Goal: Find contact information: Find contact information

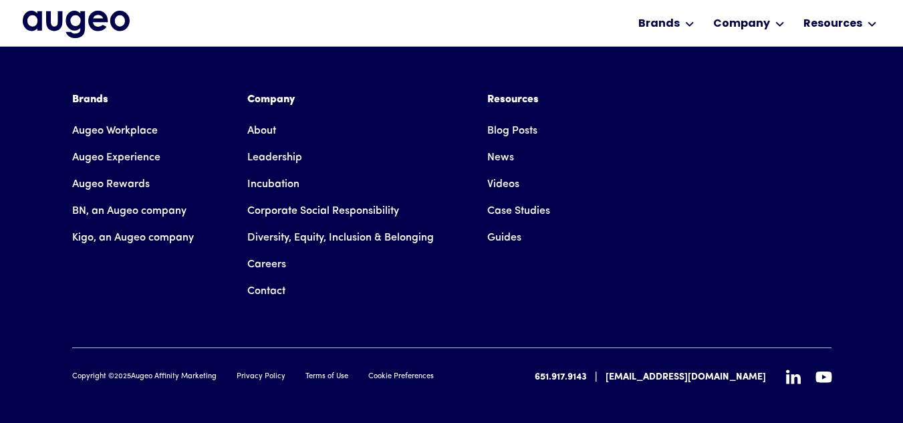
scroll to position [3515, 0]
click at [267, 251] on link "Careers" at bounding box center [266, 264] width 39 height 27
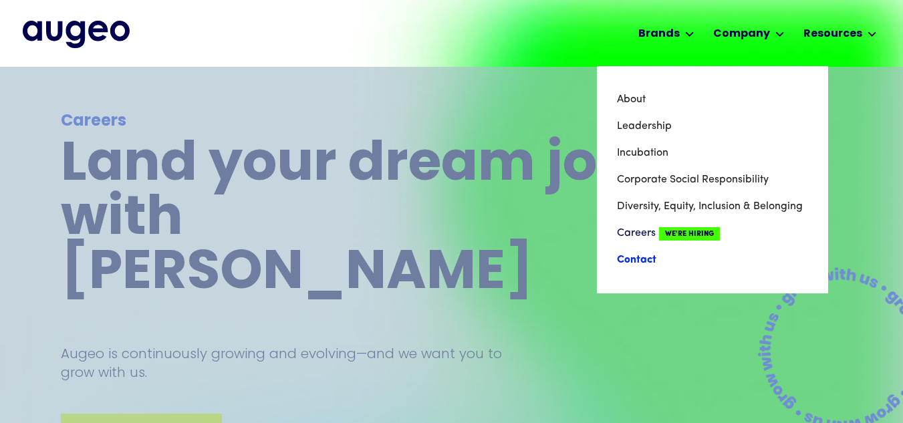
click at [642, 258] on link "Contact" at bounding box center [712, 260] width 191 height 27
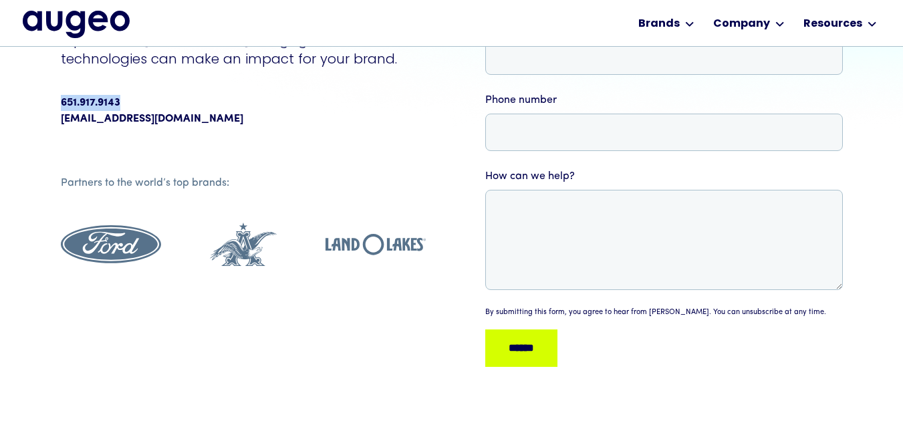
scroll to position [269, 0]
copy div "651.917.9143"
drag, startPoint x: 131, startPoint y: 111, endPoint x: 53, endPoint y: 106, distance: 77.7
click at [53, 106] on div "Contact us Let’s have a conversation Explore how Augeo’s engagement technologie…" at bounding box center [451, 119] width 903 height 684
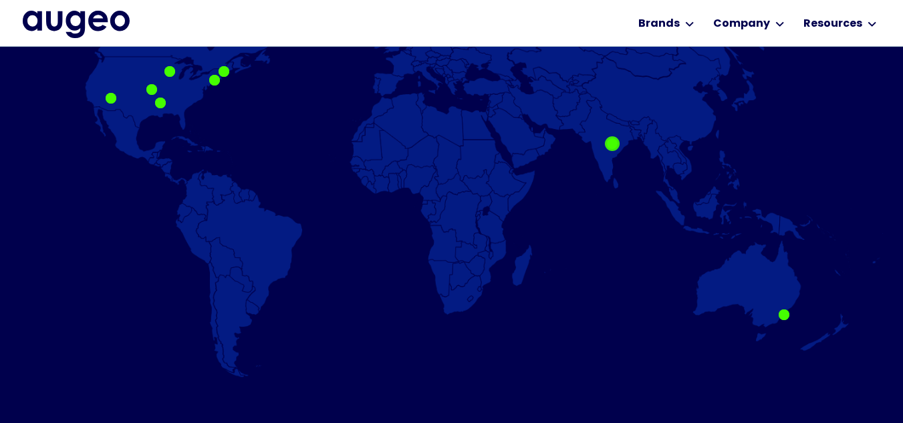
click at [617, 149] on div at bounding box center [612, 143] width 11 height 11
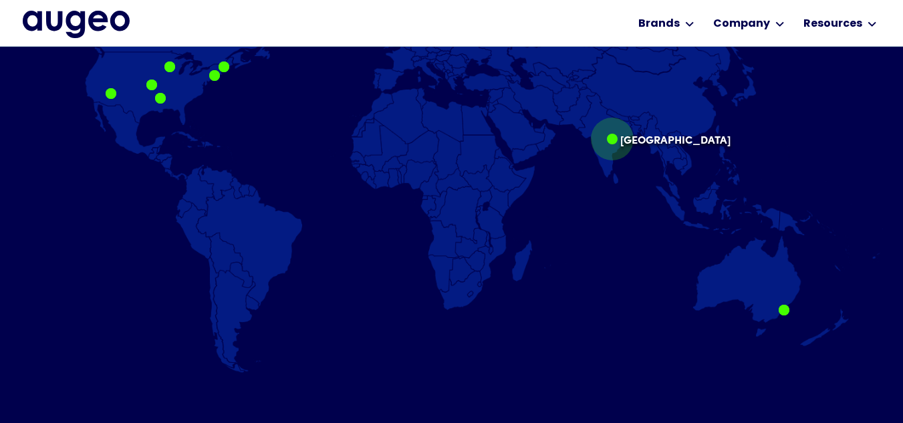
click at [617, 138] on div at bounding box center [612, 139] width 11 height 11
click at [615, 138] on div at bounding box center [612, 138] width 11 height 11
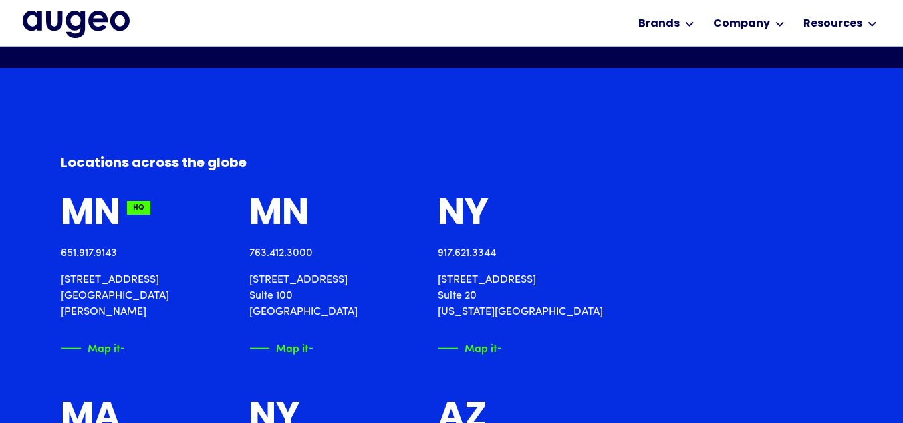
scroll to position [1347, 0]
copy link "763.412.3000"
drag, startPoint x: 682, startPoint y: 251, endPoint x: 592, endPoint y: 244, distance: 89.8
copy link "917.621.3344"
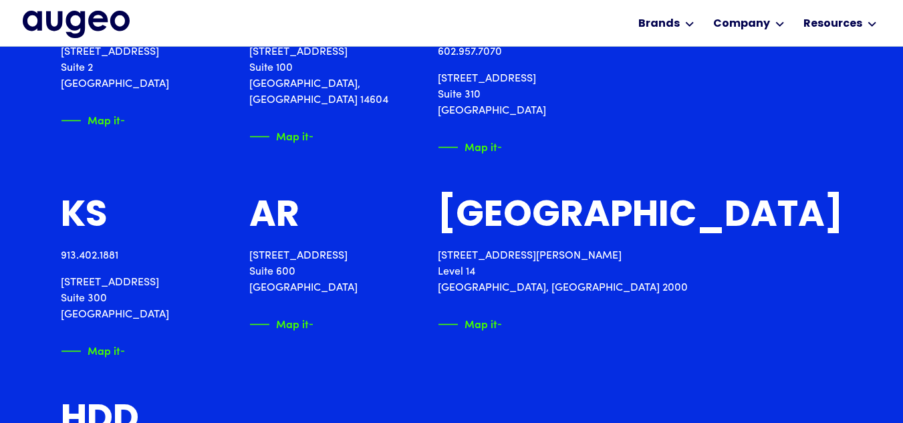
scroll to position [1752, 0]
